Goal: Task Accomplishment & Management: Use online tool/utility

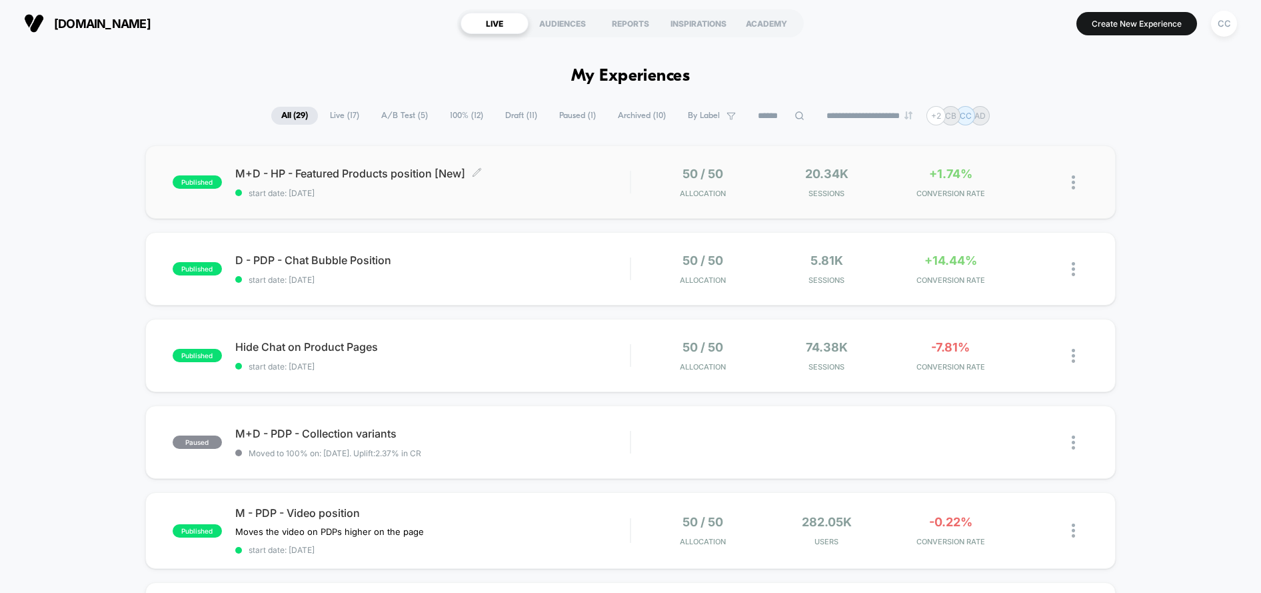
click at [599, 181] on div "M+D - HP - Featured Products position [New] Click to edit experience details Cl…" at bounding box center [432, 182] width 395 height 31
click at [542, 455] on span "Moved to 100% on: [DATE] . Uplift: 2.37% in CR" at bounding box center [432, 453] width 395 height 10
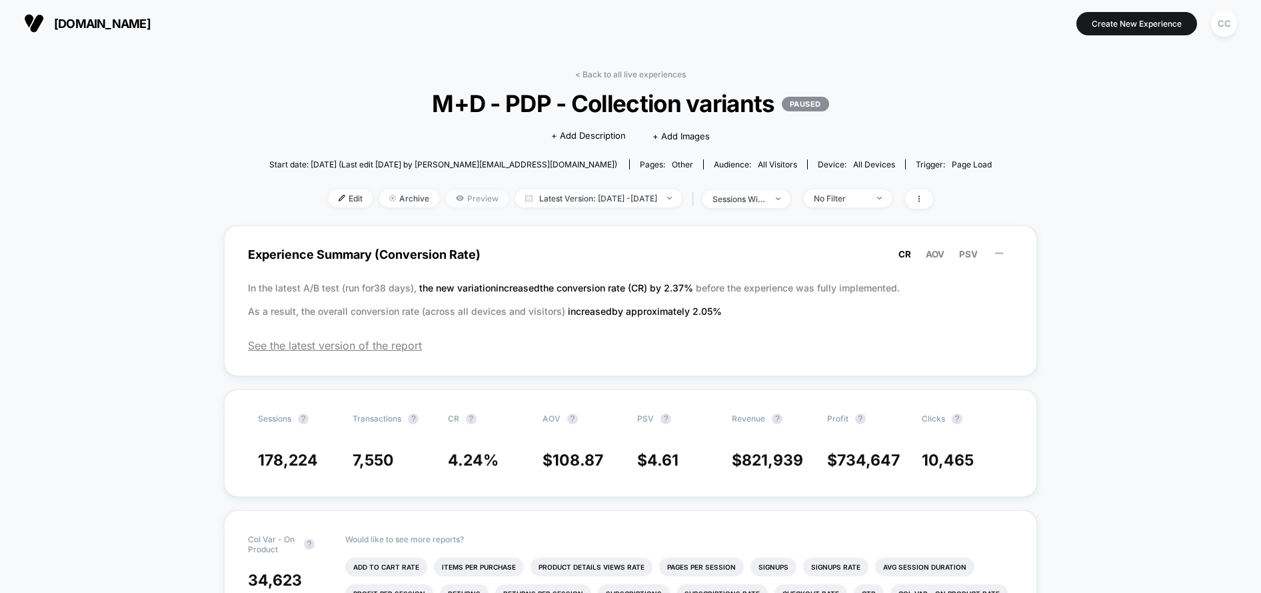
click at [449, 196] on span "Preview" at bounding box center [477, 198] width 63 height 18
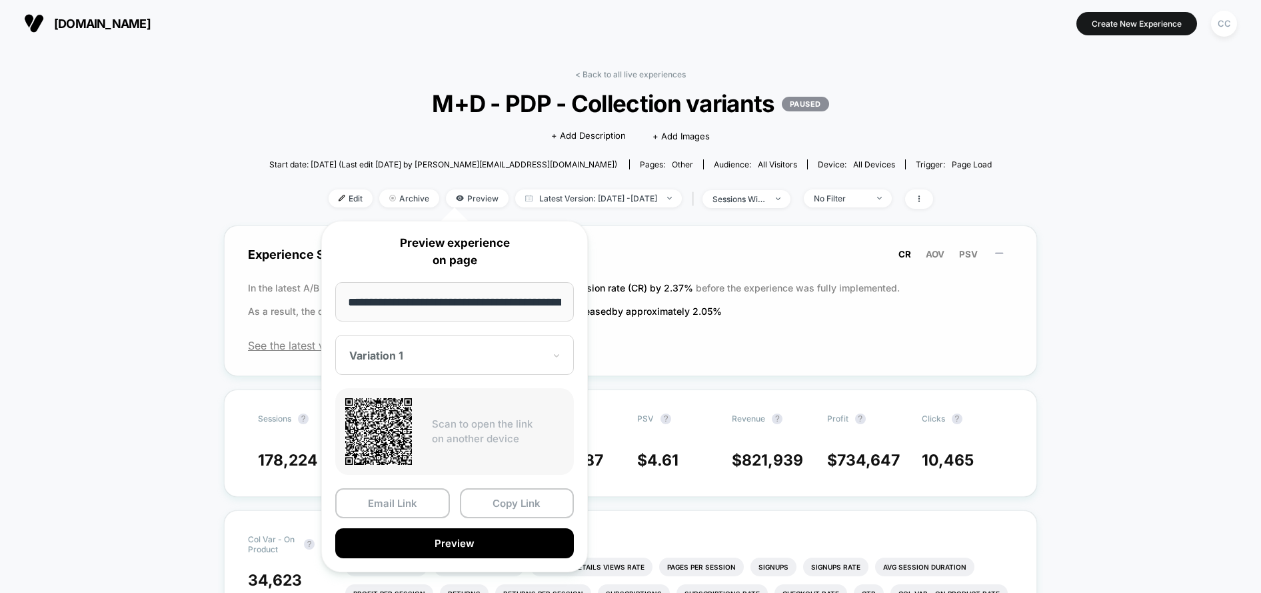
drag, startPoint x: 527, startPoint y: 497, endPoint x: 467, endPoint y: 311, distance: 195.4
click at [524, 495] on button "Copy Link" at bounding box center [517, 503] width 115 height 30
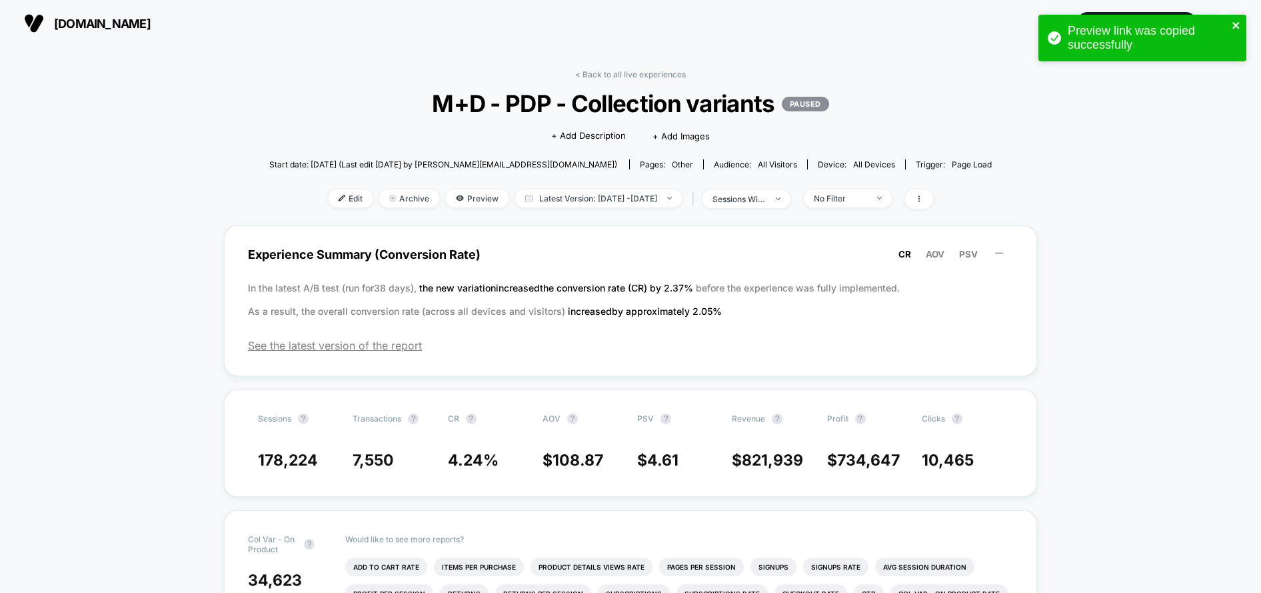
click at [1238, 24] on icon "close" at bounding box center [1236, 25] width 9 height 11
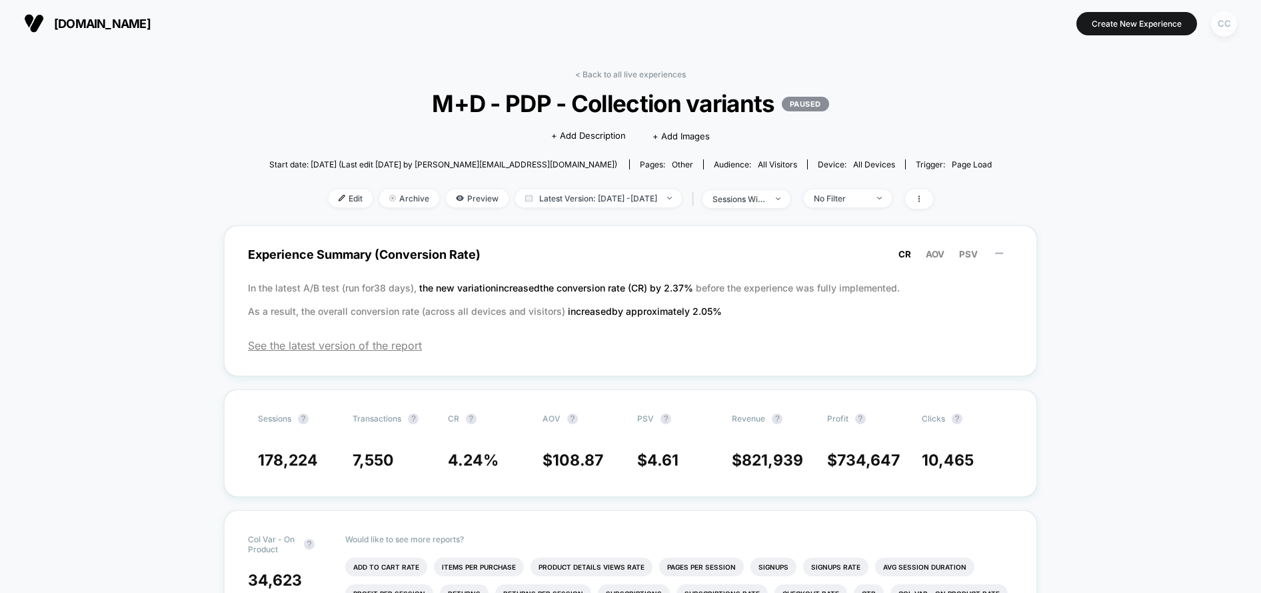
click at [1228, 26] on div "CC" at bounding box center [1224, 24] width 26 height 26
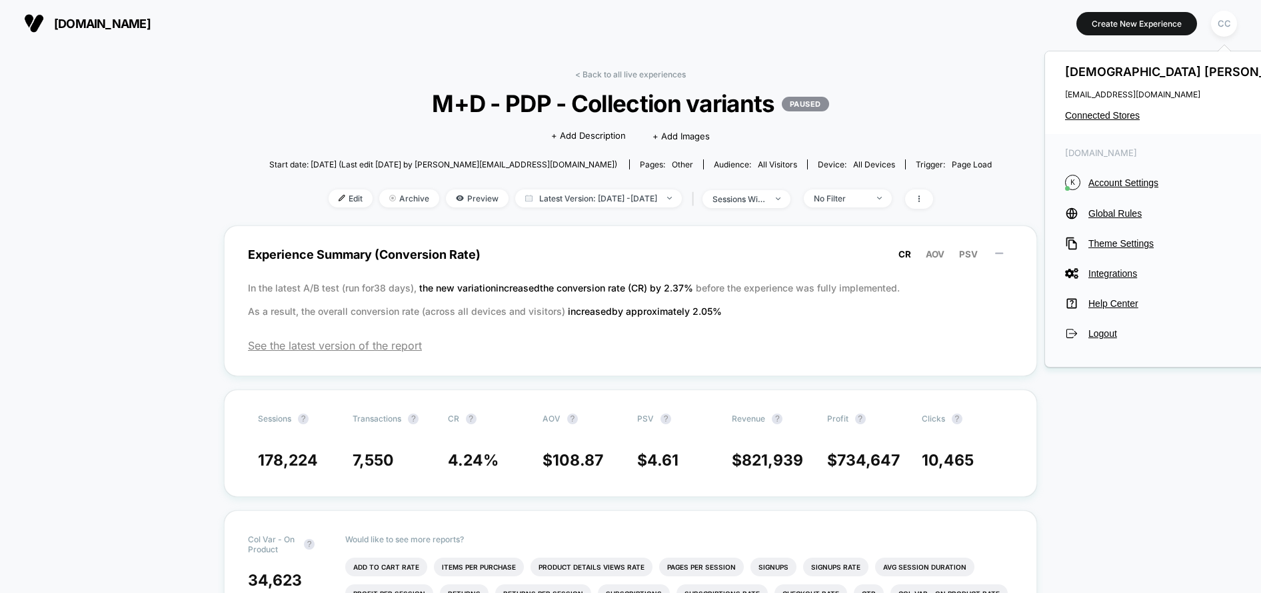
click at [1121, 178] on span "Account Settings" at bounding box center [1198, 182] width 221 height 11
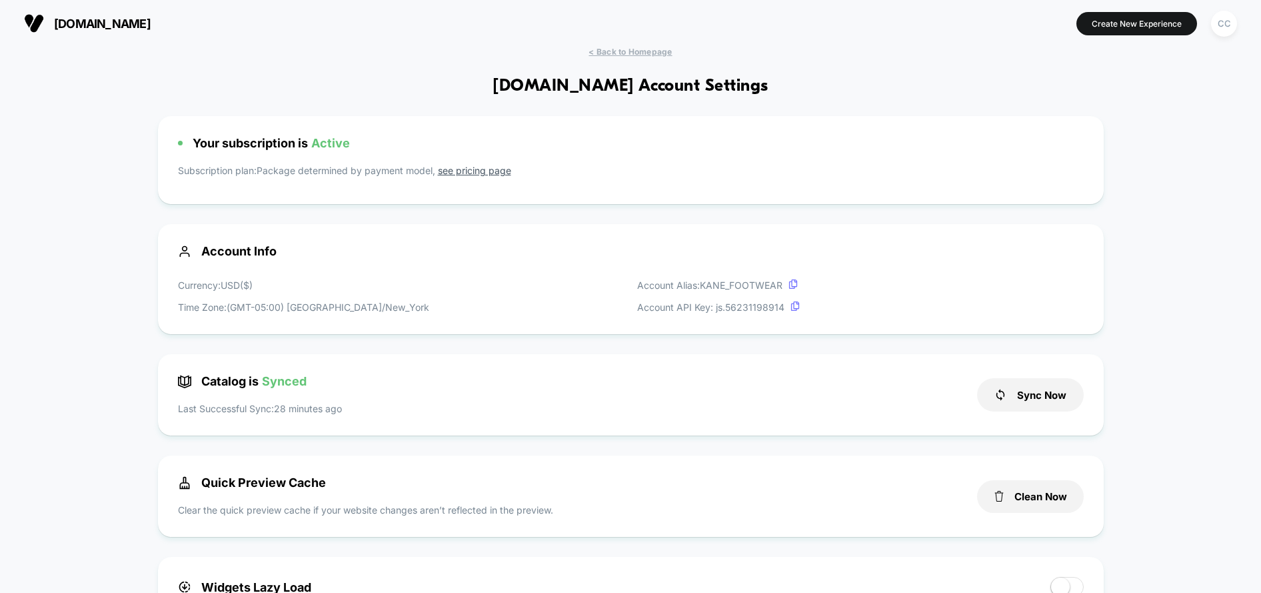
click at [631, 49] on span "< Back to Homepage" at bounding box center [630, 52] width 83 height 10
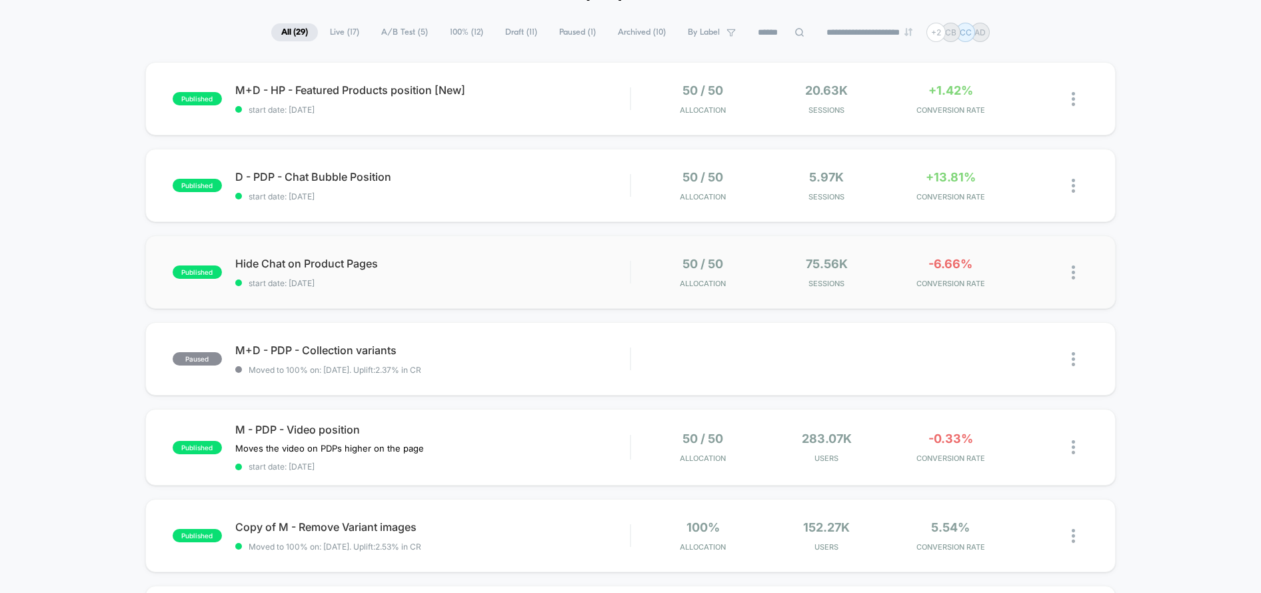
scroll to position [85, 0]
click at [649, 332] on div "paused M+D - PDP - Collection variants Moved to 100% on: [DATE] . Uplift: 2.37%…" at bounding box center [630, 357] width 971 height 73
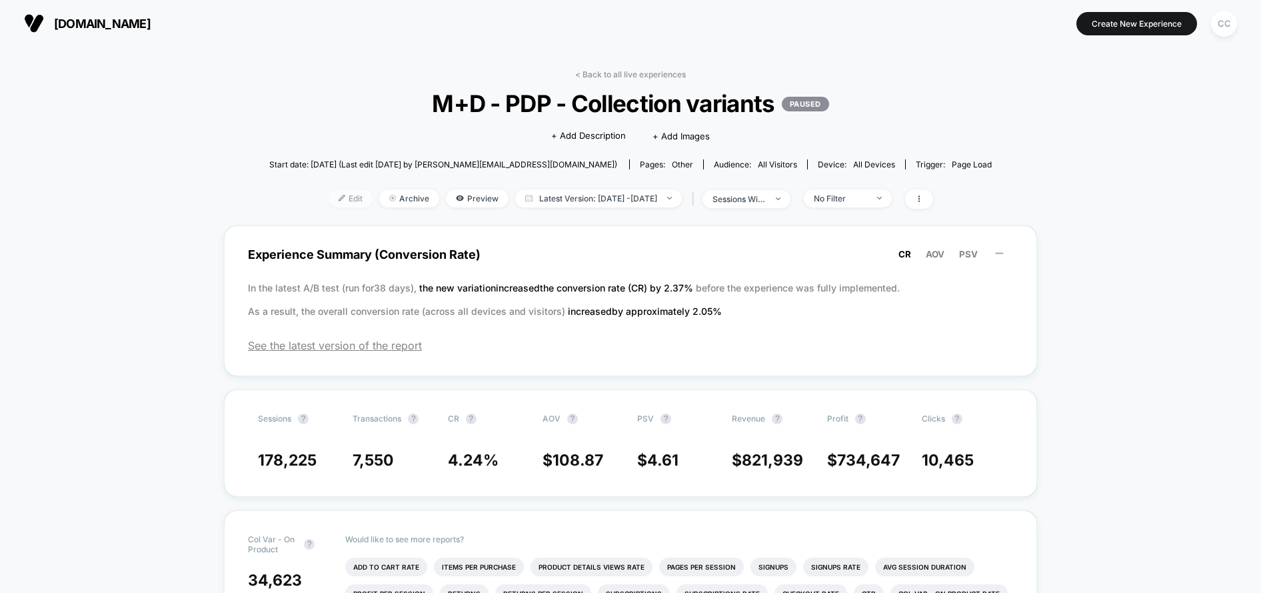
click at [329, 202] on span "Edit" at bounding box center [351, 198] width 44 height 18
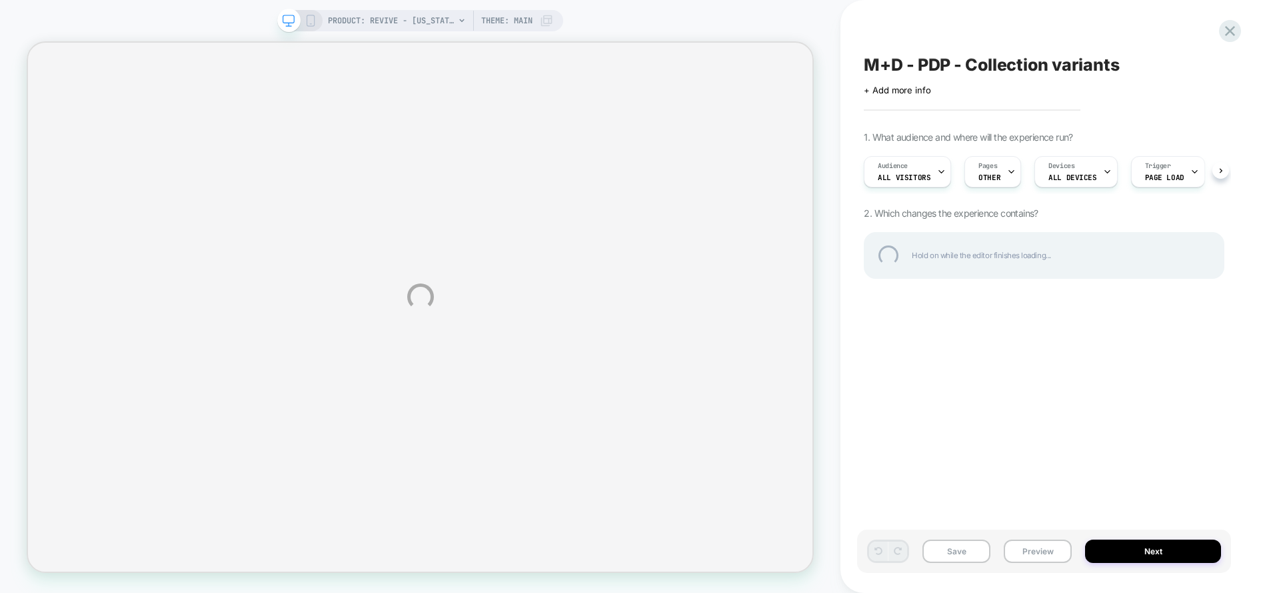
click at [443, 21] on div "PRODUCT: Revive - [US_STATE] PRODUCT: Revive - [US_STATE] Theme: MAIN M+D - PDP…" at bounding box center [630, 296] width 1261 height 593
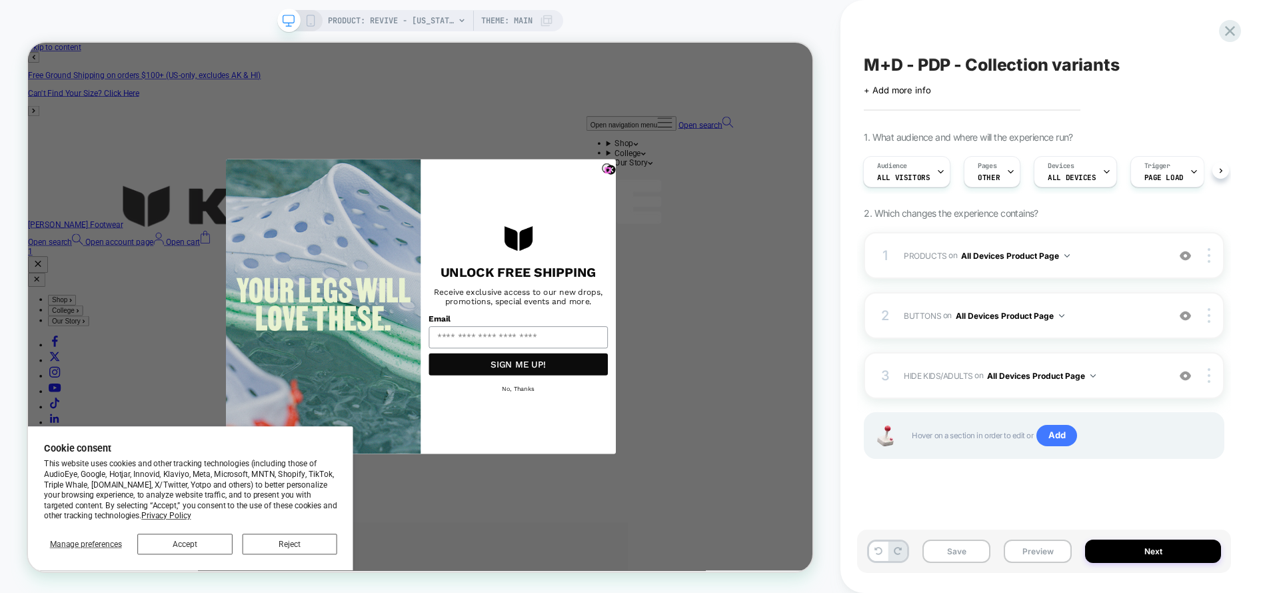
click at [799, 210] on circle "Close dialog" at bounding box center [805, 212] width 13 height 13
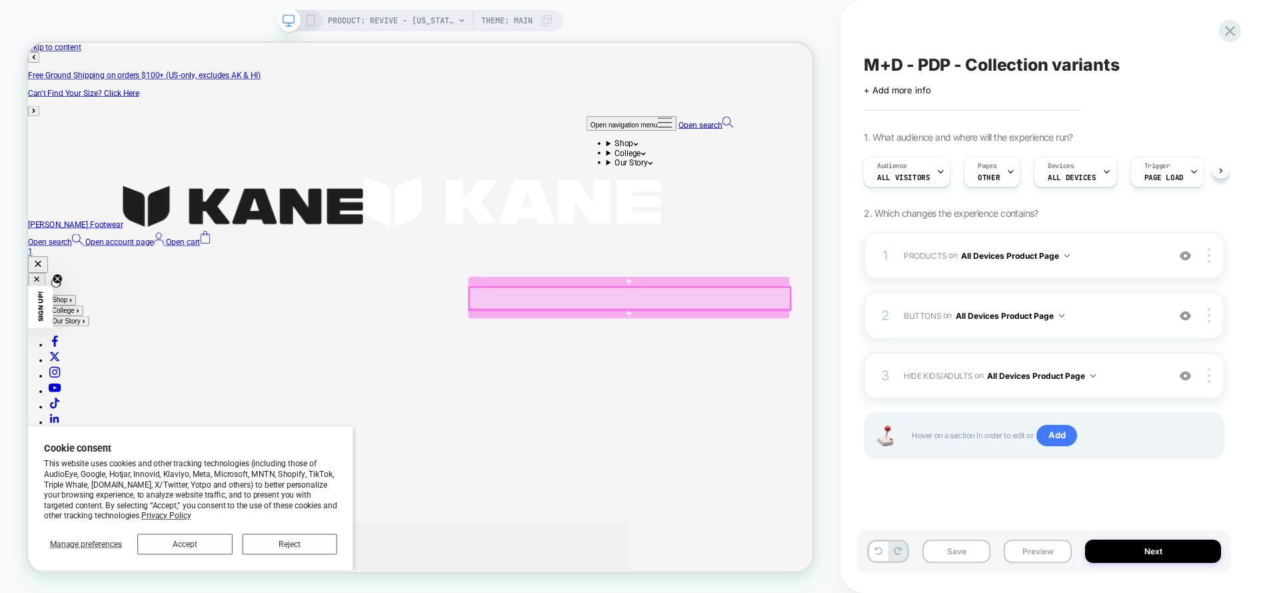
click at [801, 383] on div at bounding box center [831, 384] width 428 height 30
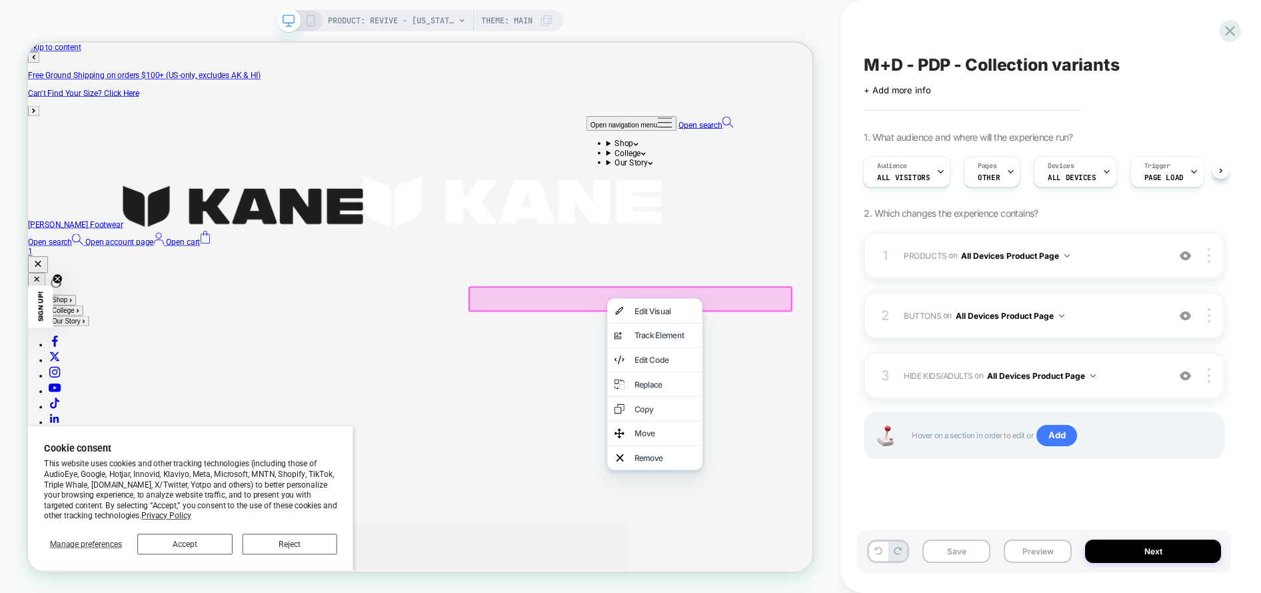
click at [762, 381] on div at bounding box center [831, 384] width 432 height 34
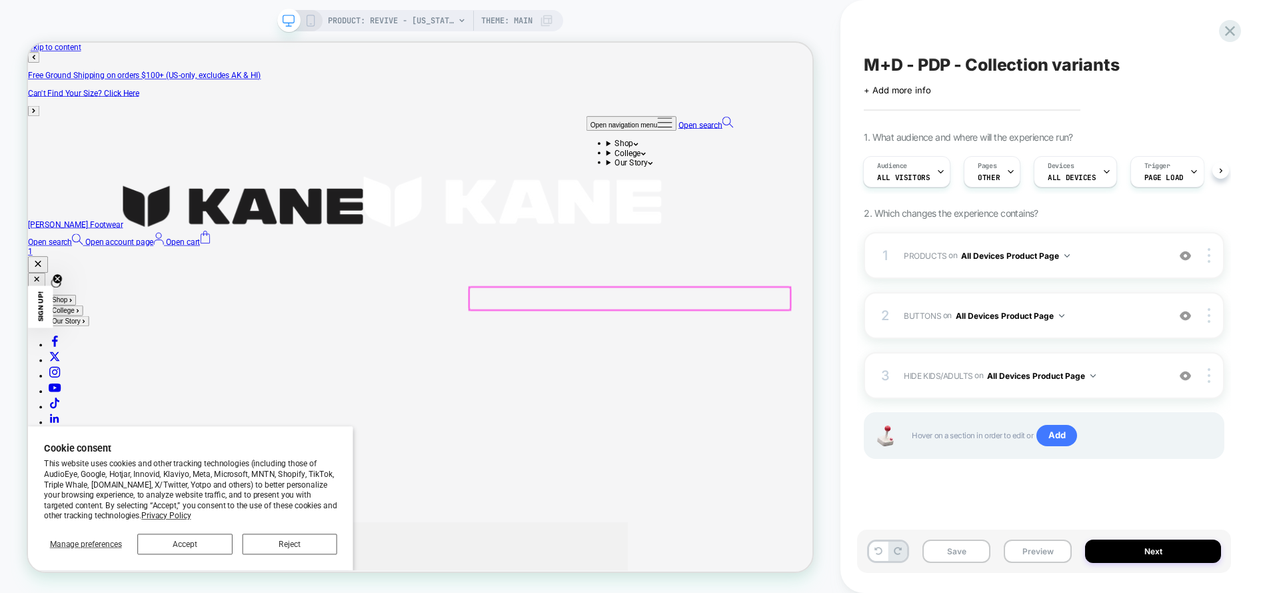
click at [785, 379] on div at bounding box center [831, 384] width 428 height 30
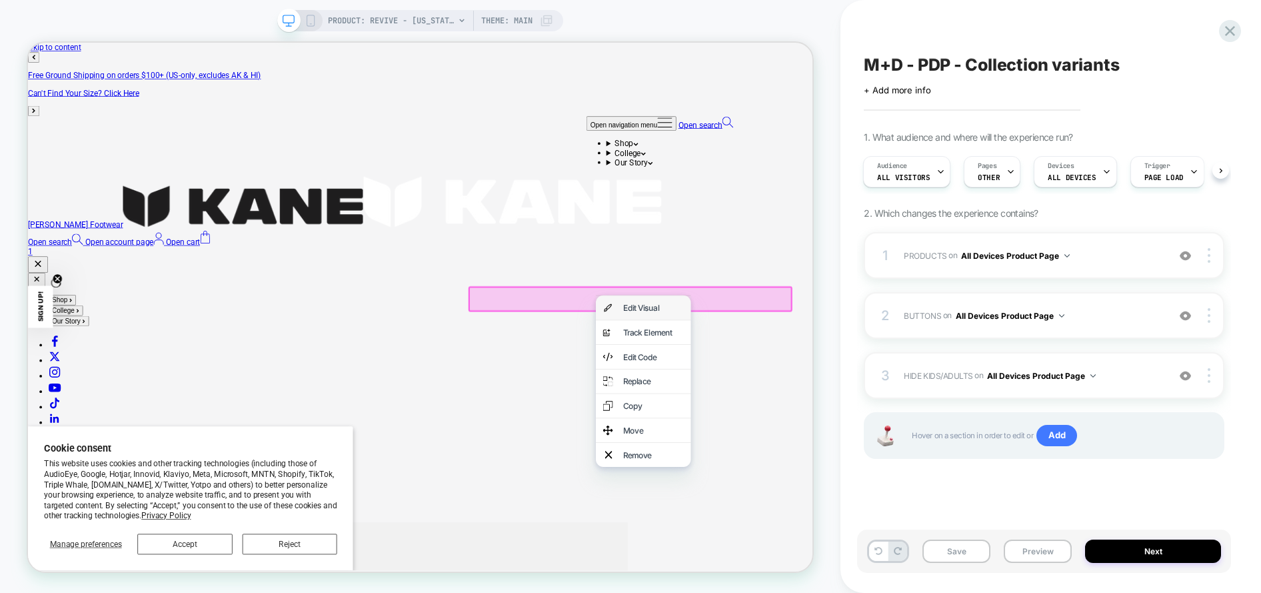
click at [887, 381] on div "Edit Visual" at bounding box center [848, 396] width 127 height 32
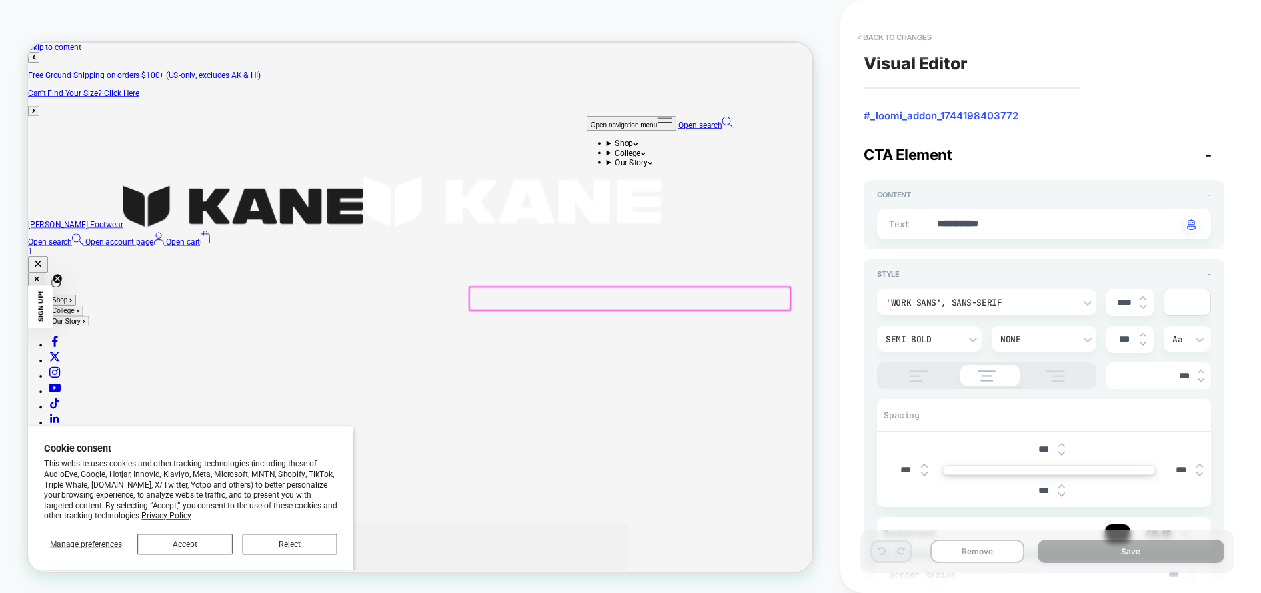
type textarea "*"
click at [893, 36] on button "< Back to changes" at bounding box center [895, 37] width 88 height 21
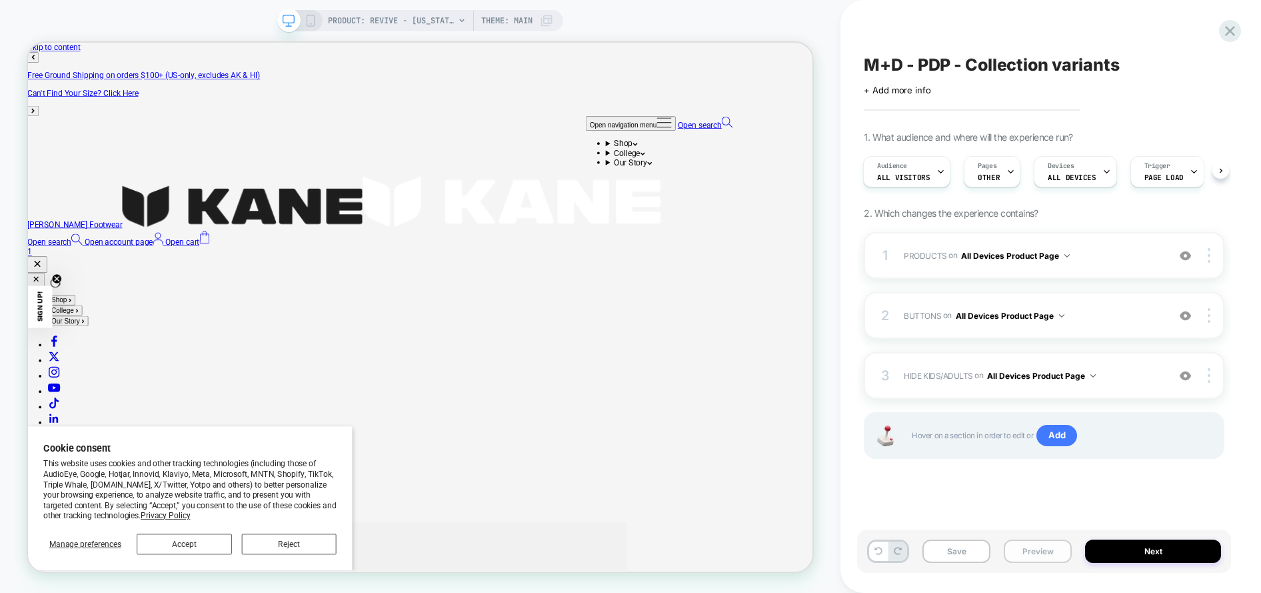
click at [1037, 548] on button "Preview" at bounding box center [1038, 550] width 68 height 23
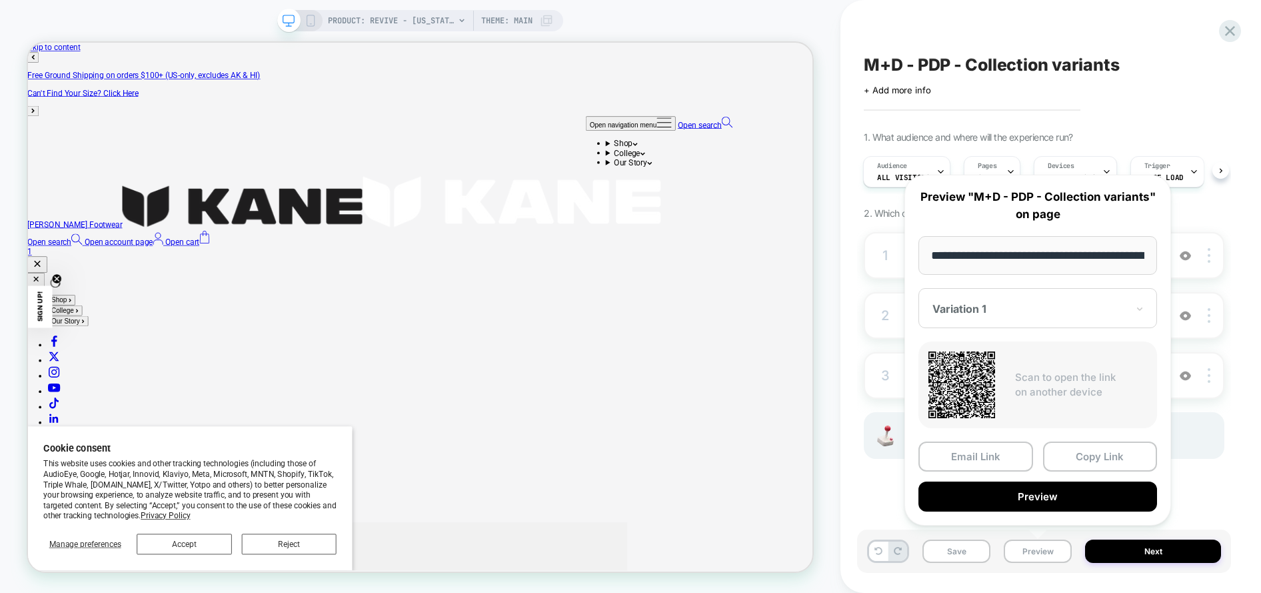
scroll to position [0, 166]
click at [1086, 453] on button "Copy Link" at bounding box center [1100, 457] width 115 height 30
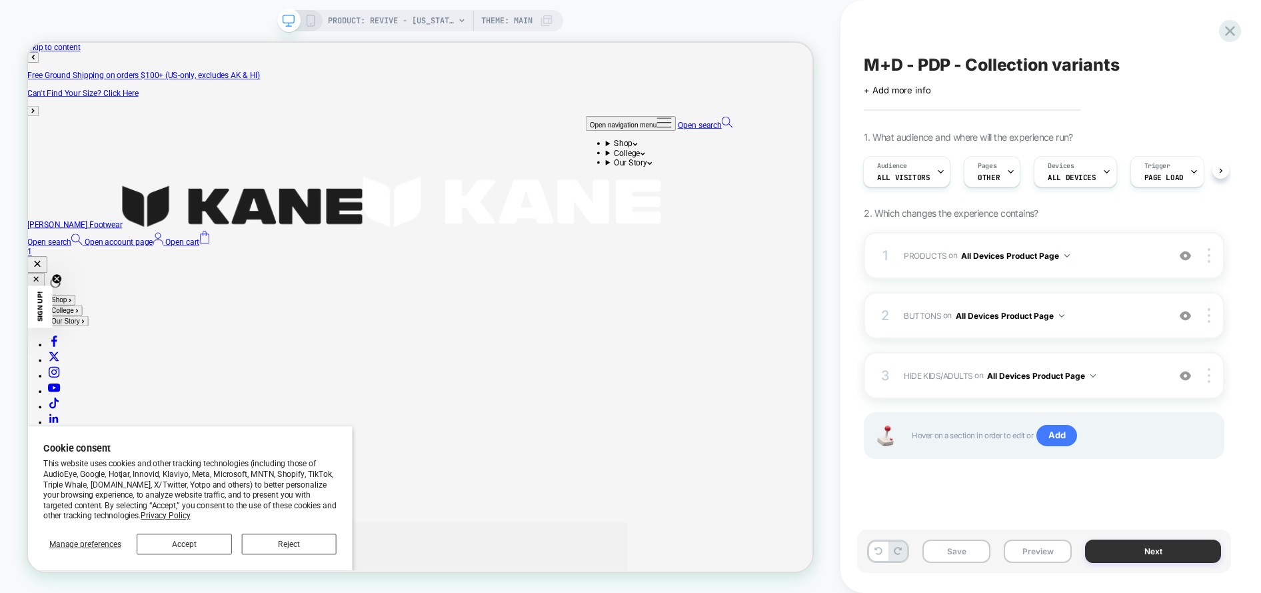
click at [1099, 547] on button "Next" at bounding box center [1153, 550] width 136 height 23
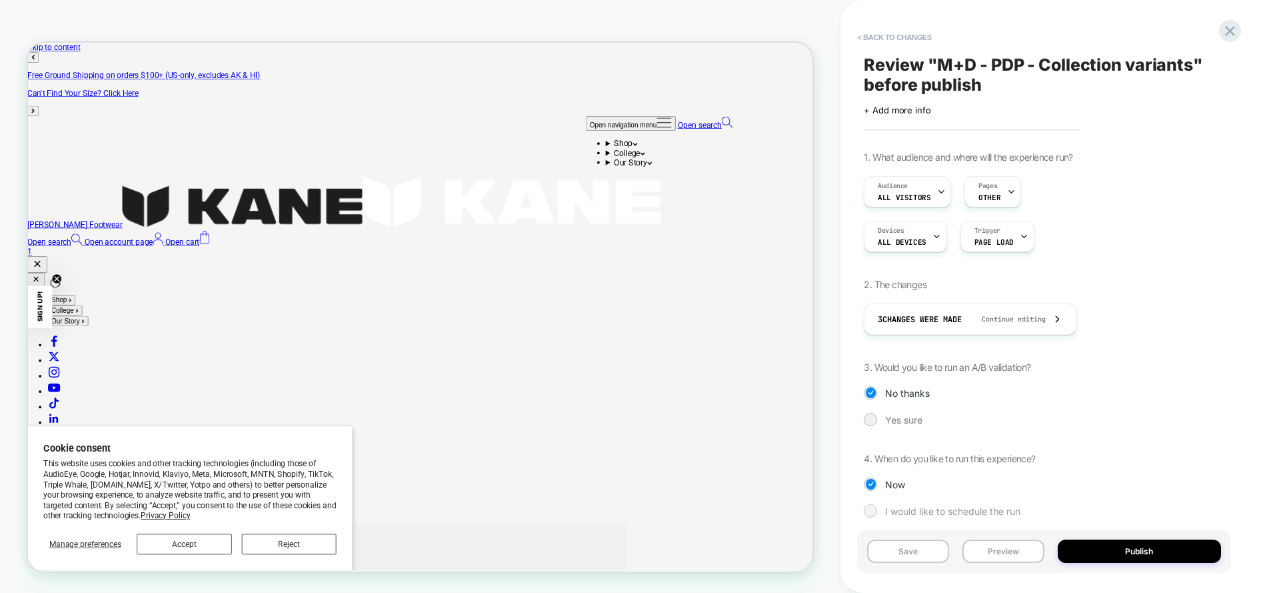
click at [872, 511] on div at bounding box center [871, 510] width 10 height 10
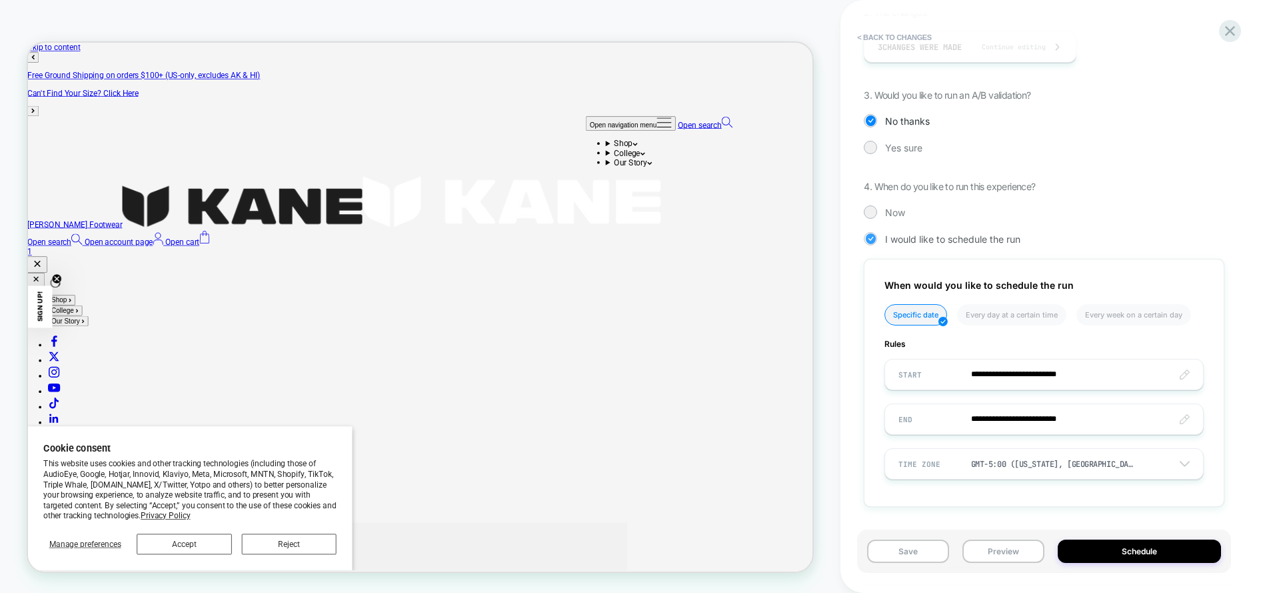
scroll to position [273, 0]
click at [869, 209] on div at bounding box center [871, 211] width 10 height 10
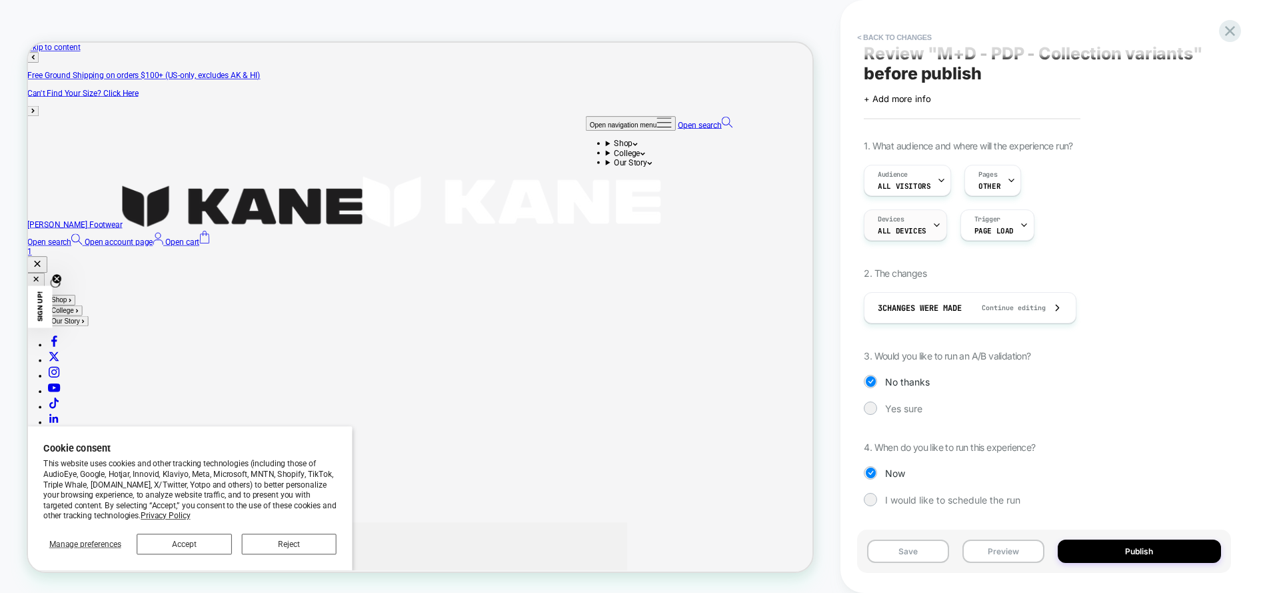
scroll to position [11, 0]
